Goal: Task Accomplishment & Management: Manage account settings

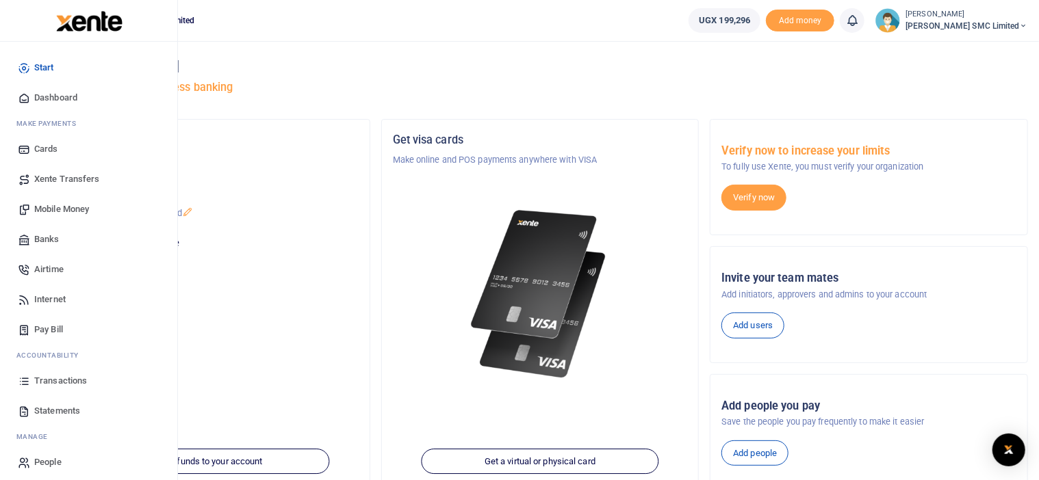
click at [42, 376] on span "Transactions" at bounding box center [60, 381] width 53 height 14
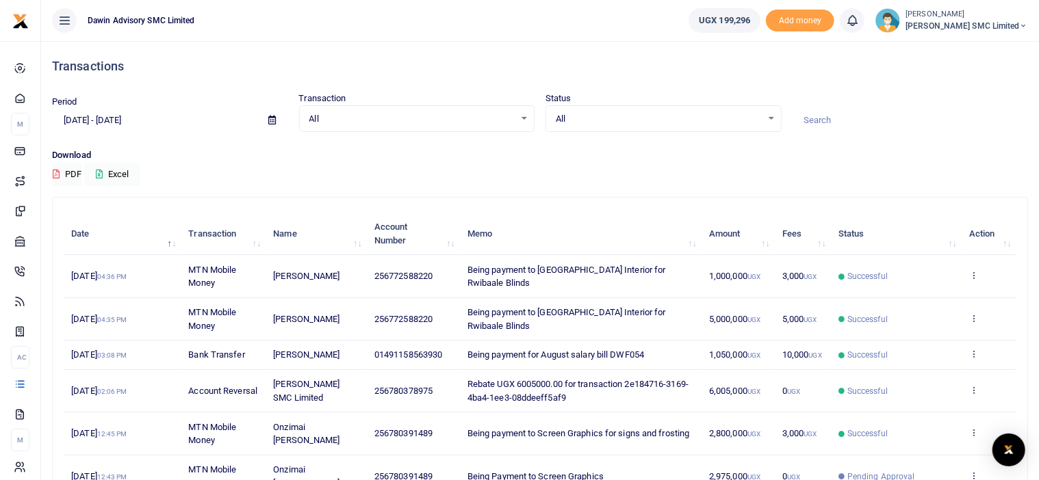
click at [541, 161] on p "Download" at bounding box center [540, 155] width 976 height 14
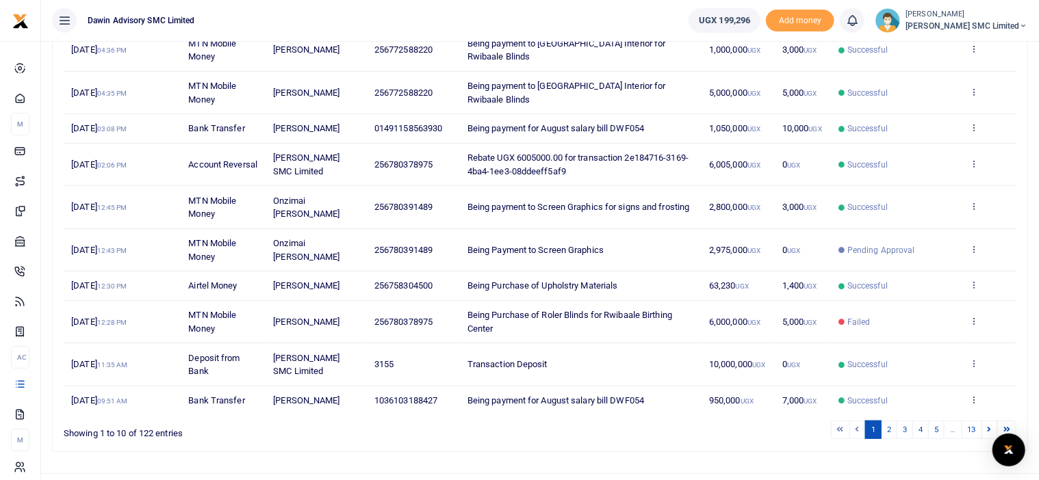
scroll to position [254, 0]
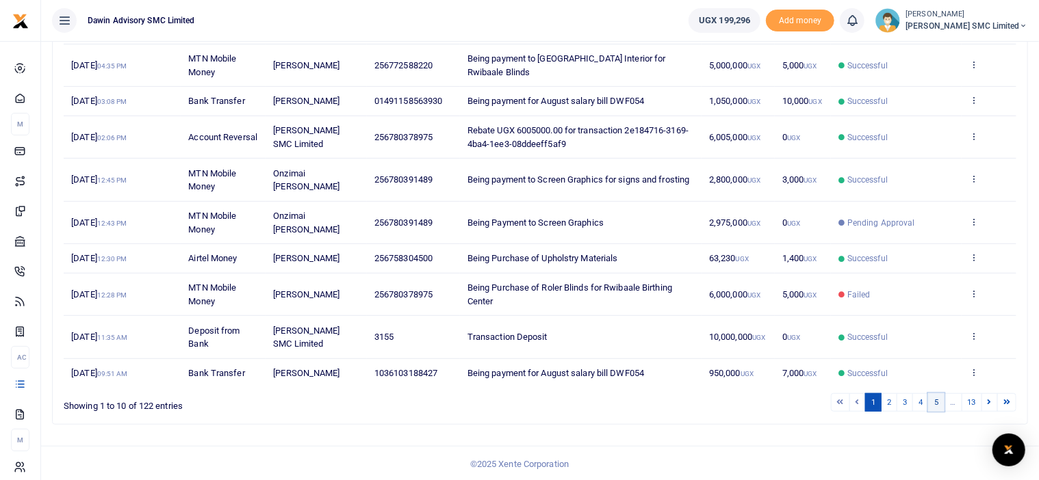
click at [937, 404] on link "5" at bounding box center [936, 402] width 16 height 18
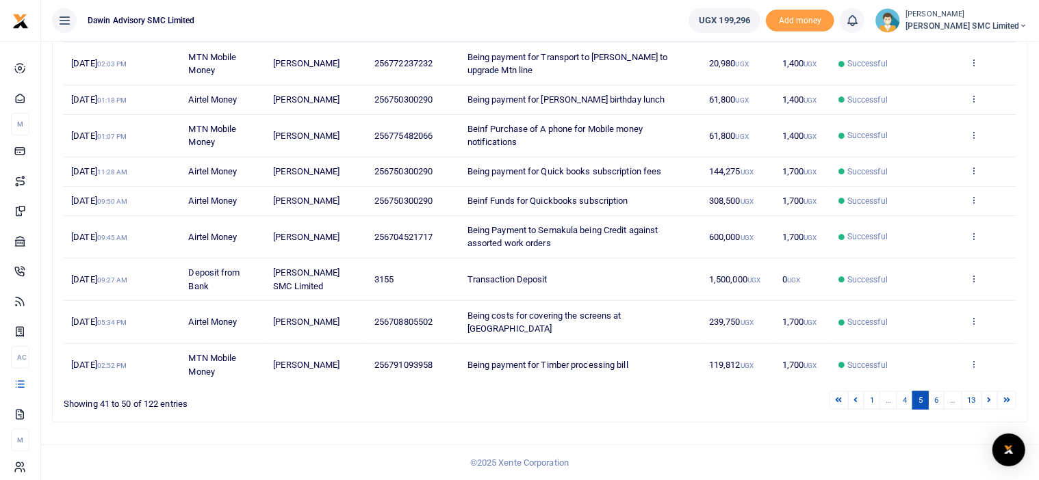
scroll to position [227, 0]
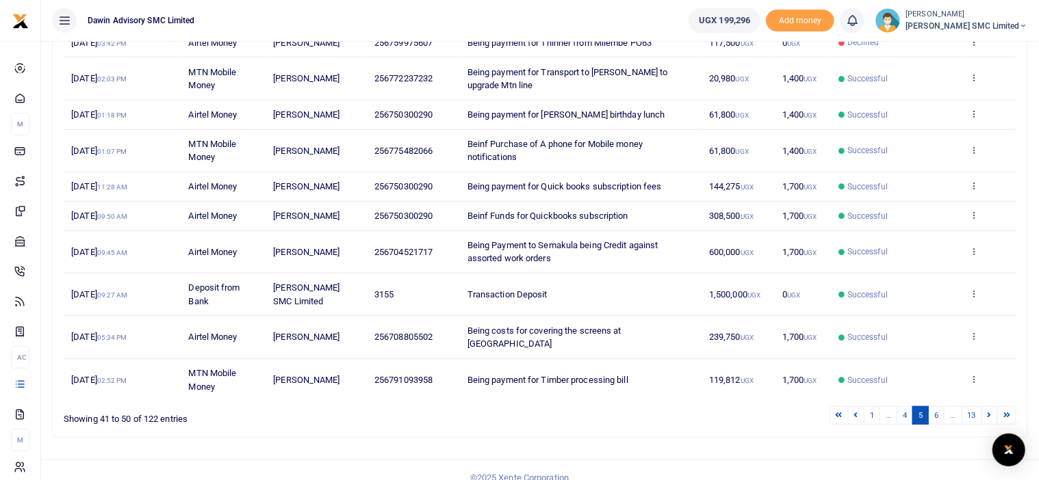
click at [937, 406] on link "6" at bounding box center [936, 415] width 16 height 18
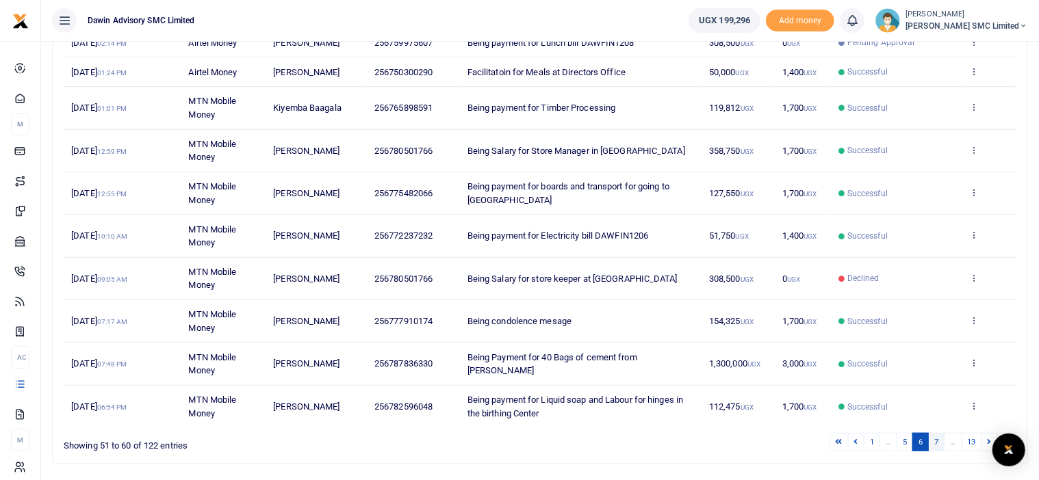
click at [933, 436] on link "7" at bounding box center [936, 442] width 16 height 18
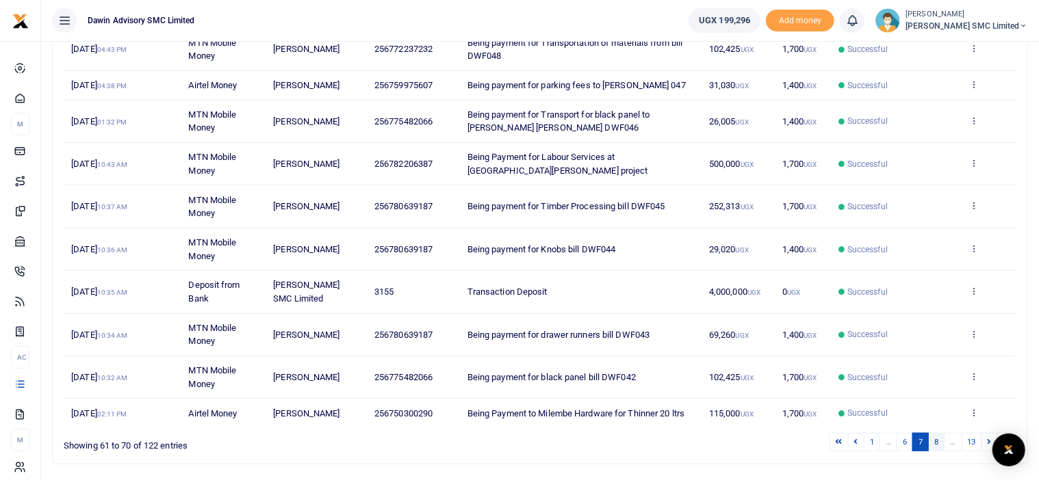
click at [934, 436] on link "8" at bounding box center [936, 442] width 16 height 18
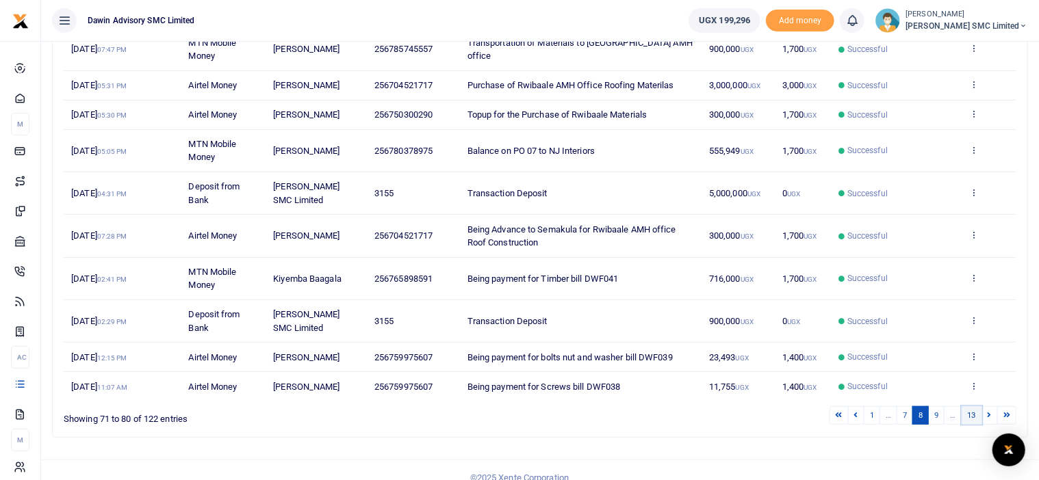
click at [972, 413] on link "13" at bounding box center [971, 415] width 21 height 18
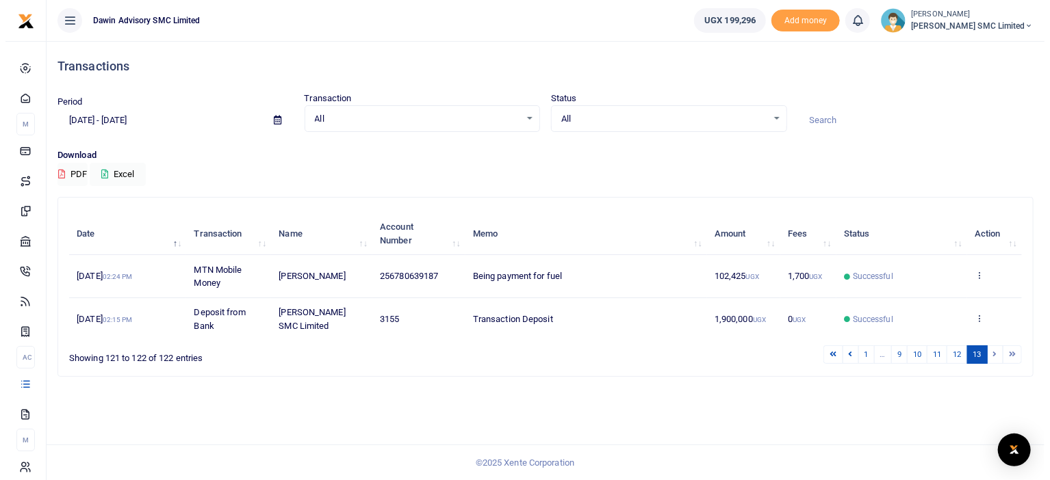
scroll to position [0, 0]
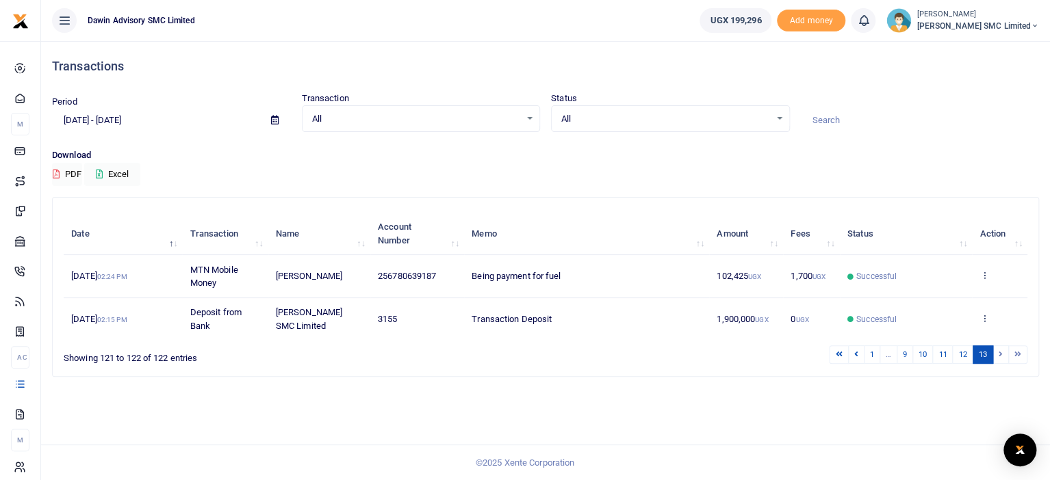
click at [994, 356] on li at bounding box center [1001, 355] width 16 height 18
click at [1000, 352] on li at bounding box center [1001, 355] width 16 height 18
click at [996, 355] on li at bounding box center [1001, 355] width 16 height 18
click at [996, 354] on li at bounding box center [1001, 355] width 16 height 18
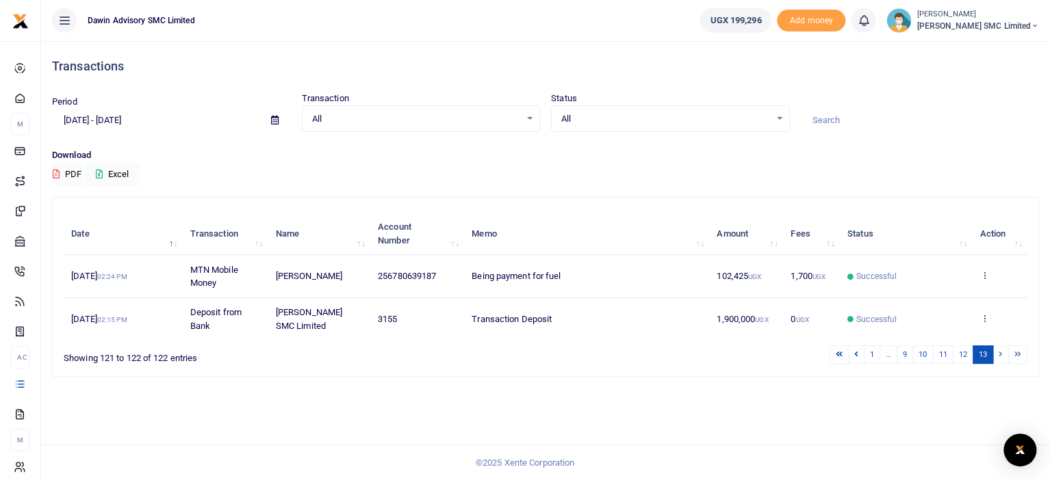
click at [491, 390] on div "Transactions Period [DATE] - [DATE] Transaction All Select an option... All Air…" at bounding box center [545, 260] width 1009 height 439
